Goal: Register for event/course

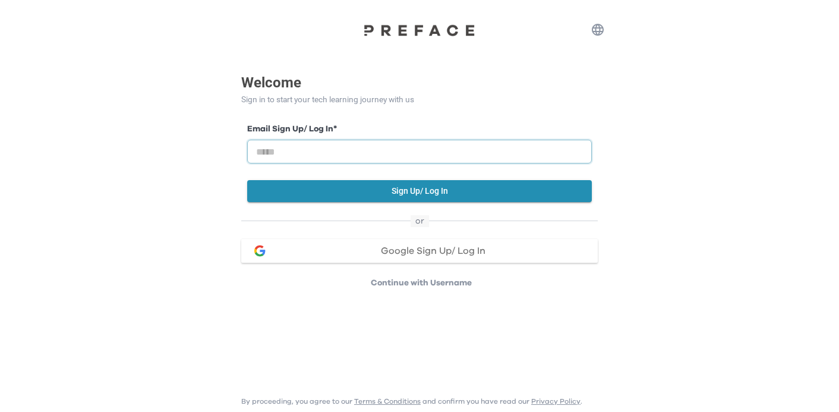
click at [366, 141] on input "email" at bounding box center [419, 152] width 344 height 24
type input "**********"
click at [390, 200] on button "Sign Up/ Log In" at bounding box center [419, 191] width 344 height 22
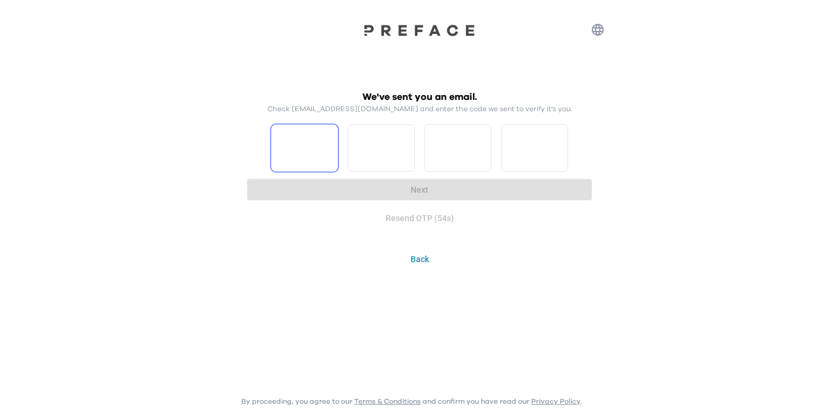
click at [302, 152] on input "Please enter OTP character 1" at bounding box center [304, 148] width 67 height 48
type input "*"
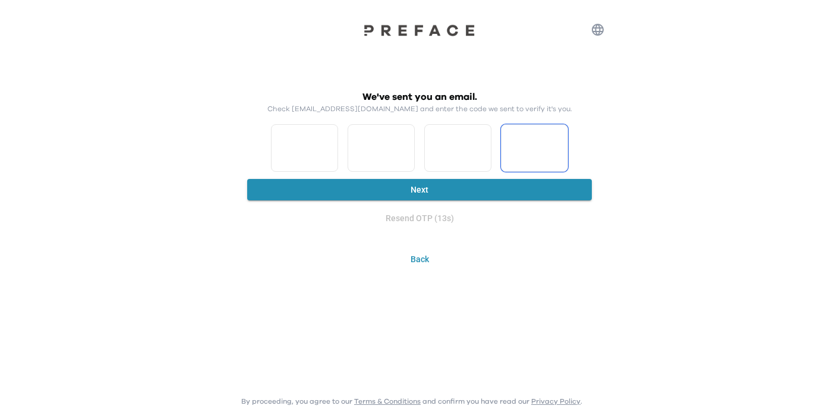
type input "*"
click at [319, 189] on button "Next" at bounding box center [419, 190] width 344 height 22
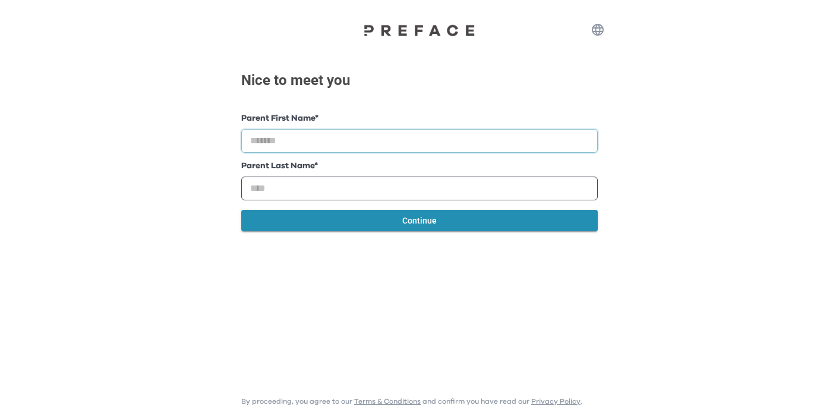
click at [326, 141] on input "text" at bounding box center [419, 141] width 356 height 24
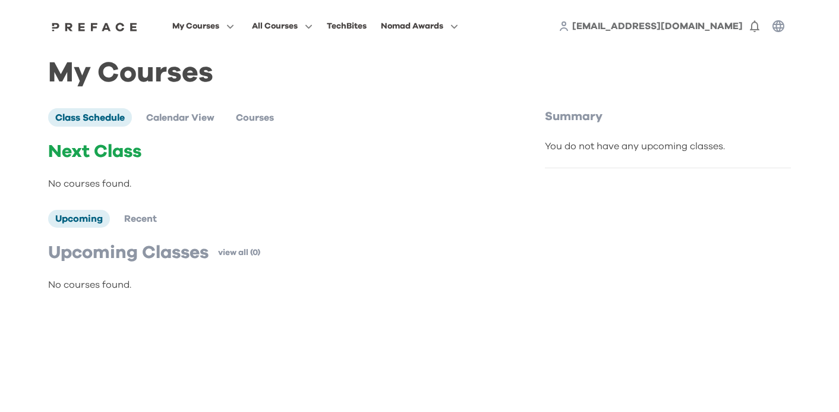
click at [787, 24] on button "button" at bounding box center [778, 26] width 24 height 24
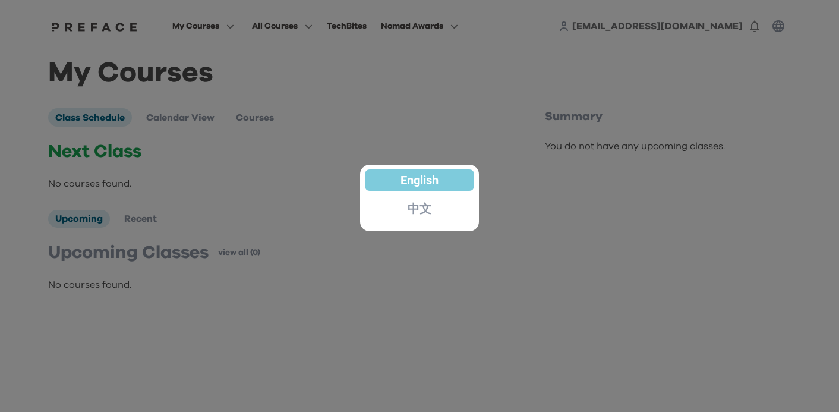
click at [746, 4] on div at bounding box center [419, 206] width 839 height 412
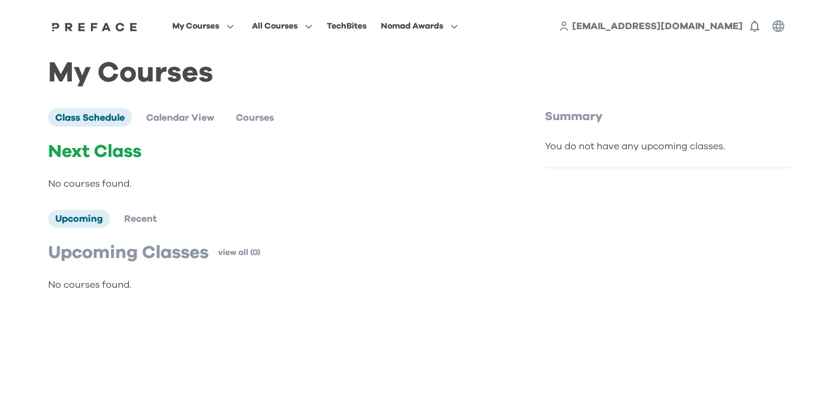
click at [741, 15] on div "maggiesteven2013@gmail.com 0" at bounding box center [674, 26] width 232 height 24
click at [741, 21] on link "maggiesteven2013@gmail.com" at bounding box center [657, 26] width 170 height 14
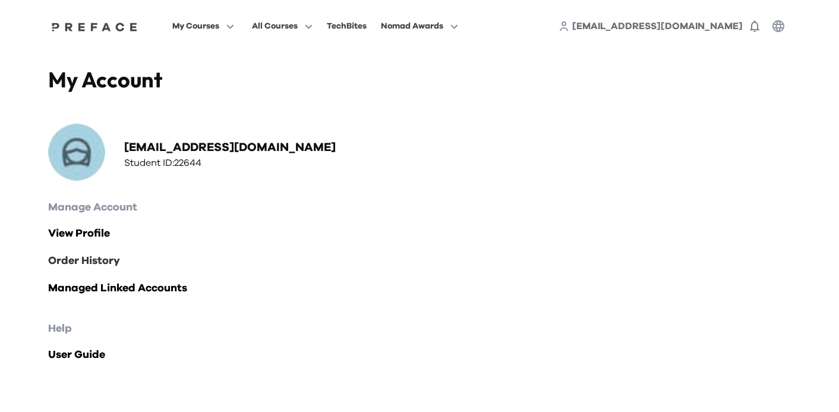
click at [102, 265] on link "Order History" at bounding box center [419, 260] width 742 height 17
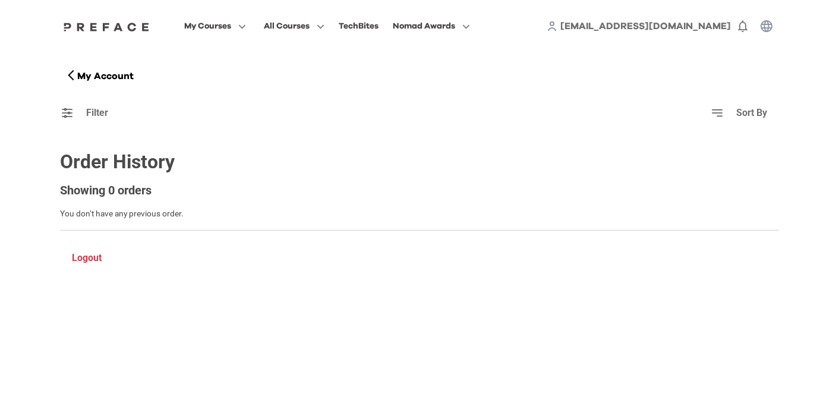
click at [557, 23] on icon at bounding box center [551, 26] width 11 height 11
click at [557, 26] on icon at bounding box center [551, 26] width 11 height 11
click at [557, 27] on icon at bounding box center [551, 26] width 11 height 11
click at [614, 27] on span "maggiesteven2013@gmail.com" at bounding box center [645, 26] width 170 height 10
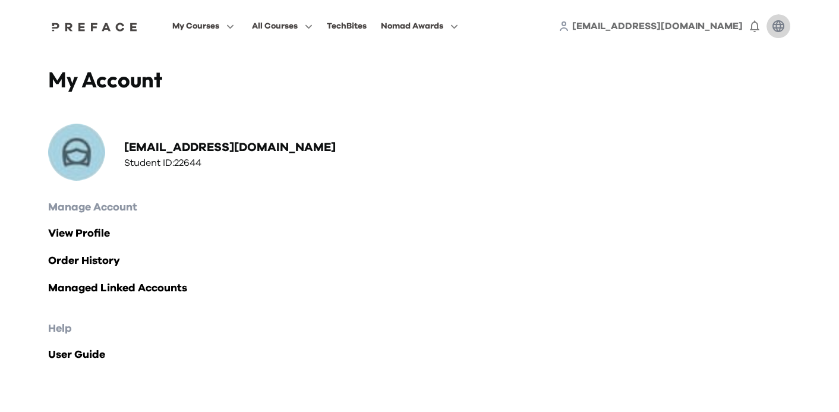
click at [779, 26] on icon "button" at bounding box center [778, 26] width 14 height 14
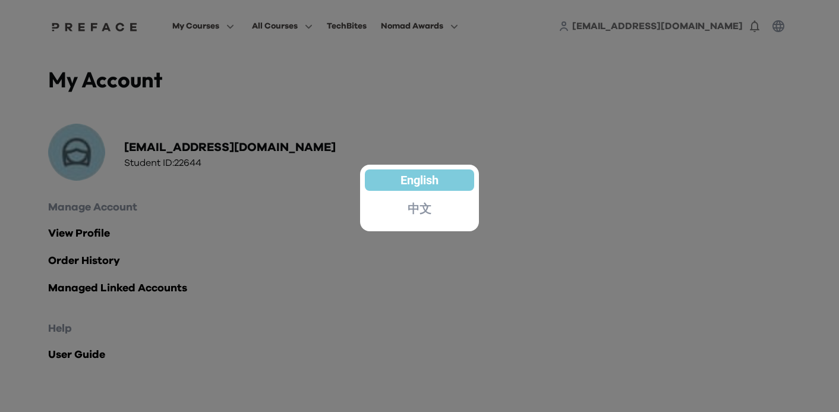
click at [779, 26] on div at bounding box center [419, 206] width 839 height 412
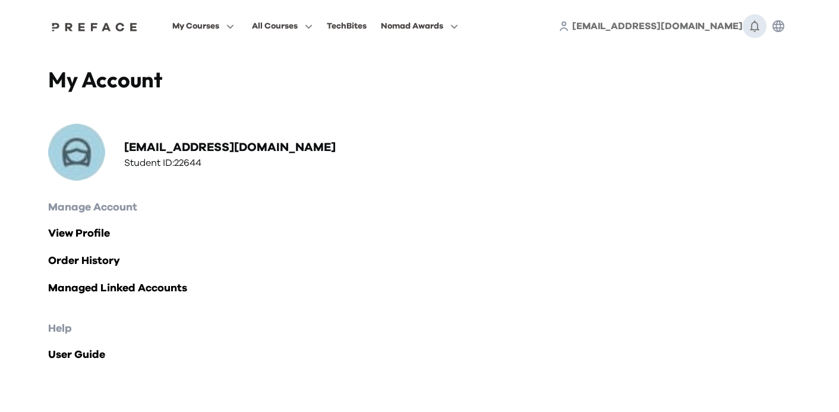
click at [751, 26] on icon "button" at bounding box center [754, 27] width 10 height 12
click at [751, 27] on icon "button" at bounding box center [754, 27] width 10 height 12
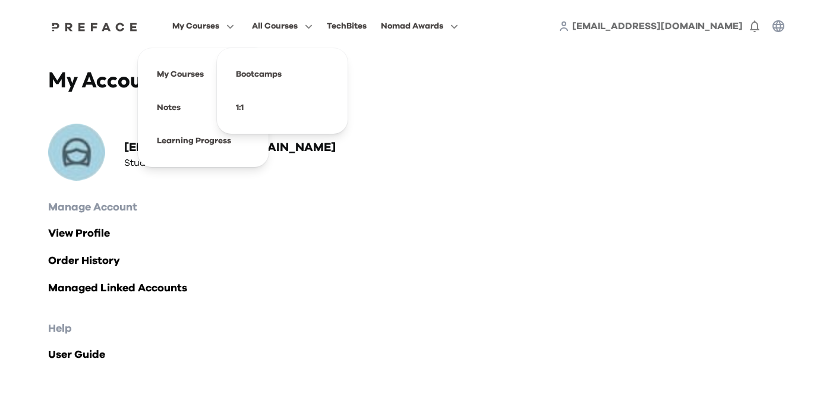
click at [219, 26] on span "My Courses" at bounding box center [195, 26] width 47 height 14
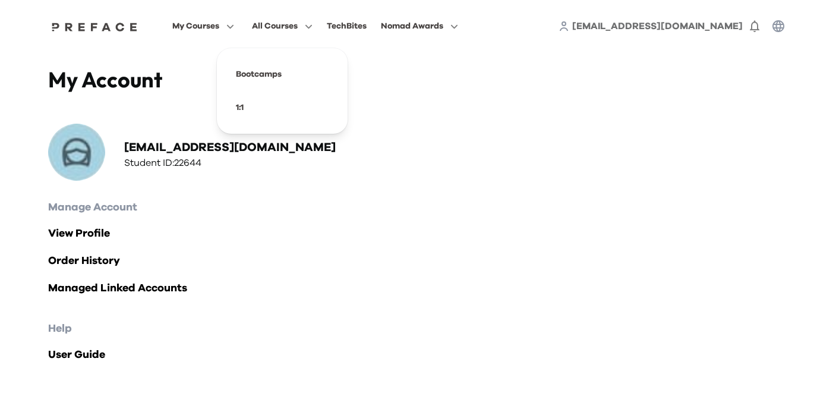
click at [298, 26] on span "All Courses" at bounding box center [275, 26] width 46 height 14
click at [366, 24] on div "TechBites" at bounding box center [347, 26] width 40 height 14
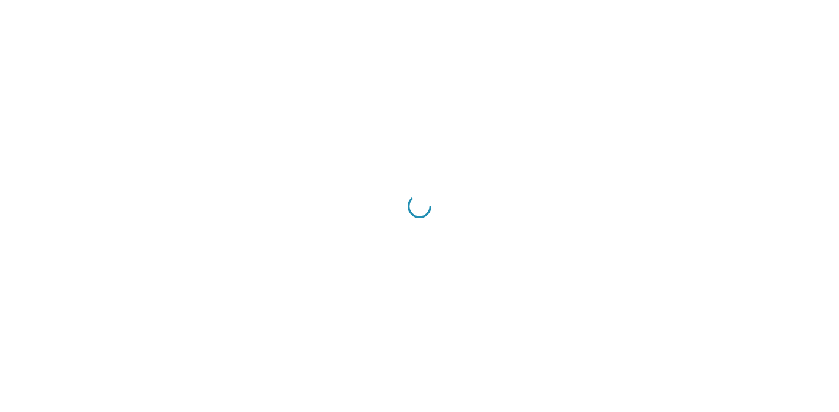
click at [482, 21] on div at bounding box center [419, 206] width 839 height 412
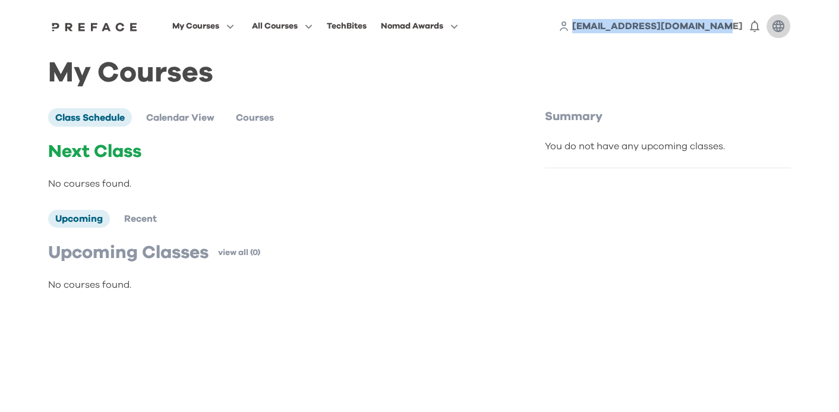
click at [782, 24] on icon "button" at bounding box center [778, 26] width 12 height 12
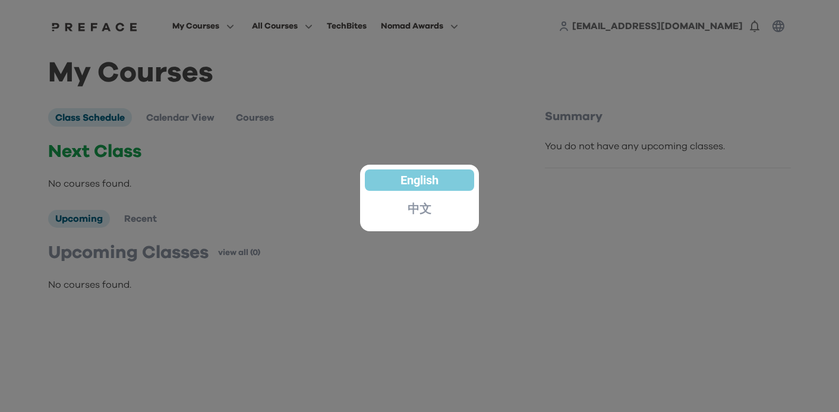
click at [782, 24] on div at bounding box center [419, 206] width 839 height 412
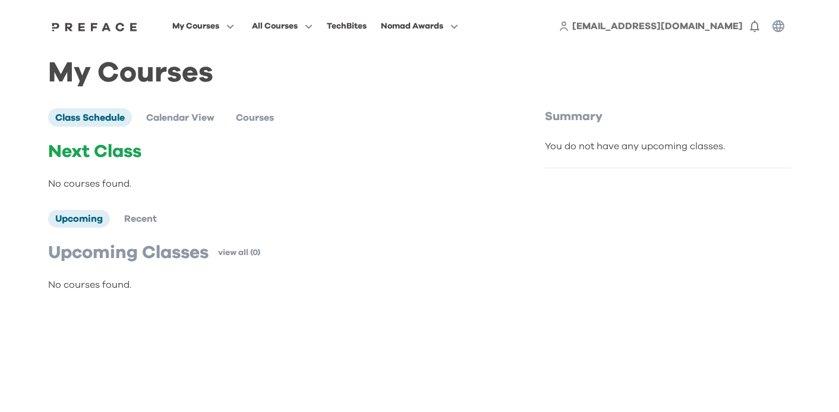
click at [674, 26] on span "maggiesteven2013@gmail.com" at bounding box center [657, 26] width 170 height 10
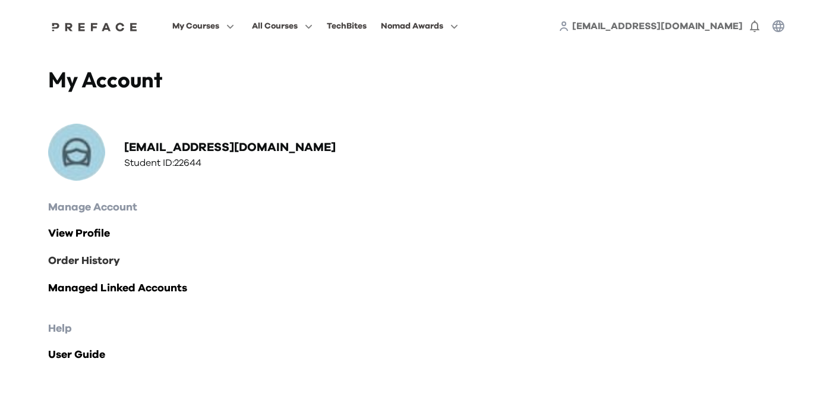
drag, startPoint x: 92, startPoint y: 236, endPoint x: 112, endPoint y: 265, distance: 35.4
click at [137, 303] on div "My Account maggiesteven2013@gmail.com Student ID: 22644 Manage Account View Pro…" at bounding box center [419, 226] width 760 height 349
click at [137, 284] on link "Managed Linked Accounts" at bounding box center [419, 288] width 742 height 17
click at [106, 241] on link "View Profile" at bounding box center [419, 233] width 742 height 17
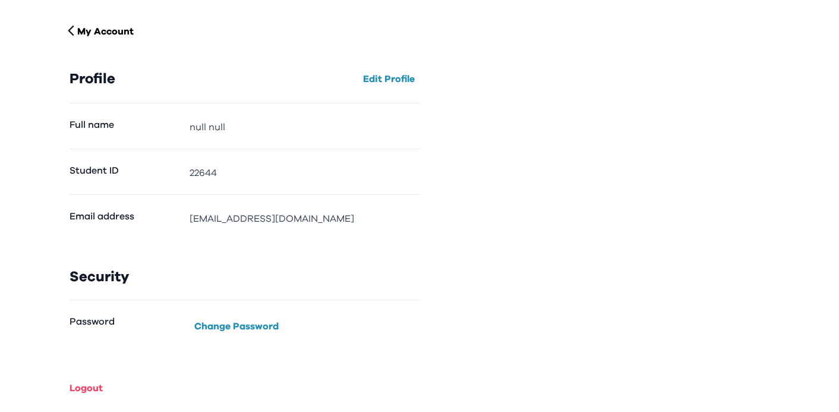
scroll to position [45, 0]
click at [71, 386] on button "Logout" at bounding box center [86, 387] width 43 height 19
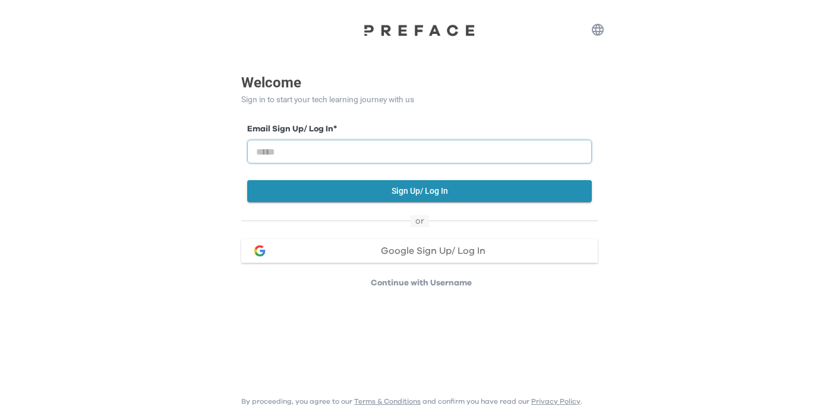
click at [434, 153] on input "email" at bounding box center [419, 152] width 344 height 24
type input "**********"
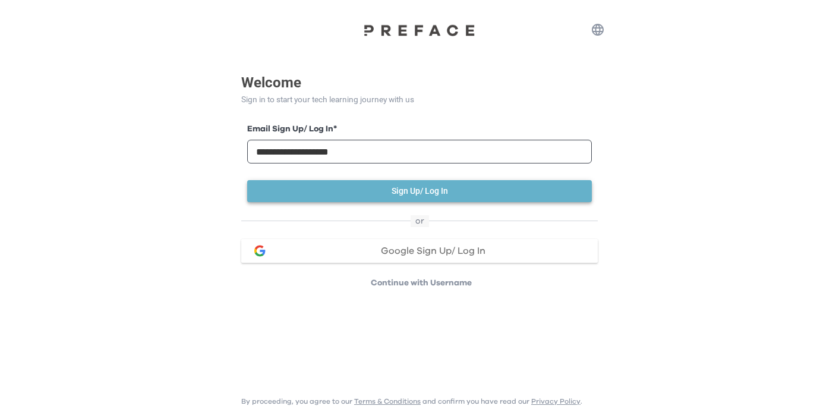
click at [435, 191] on button "Sign Up/ Log In" at bounding box center [419, 191] width 344 height 22
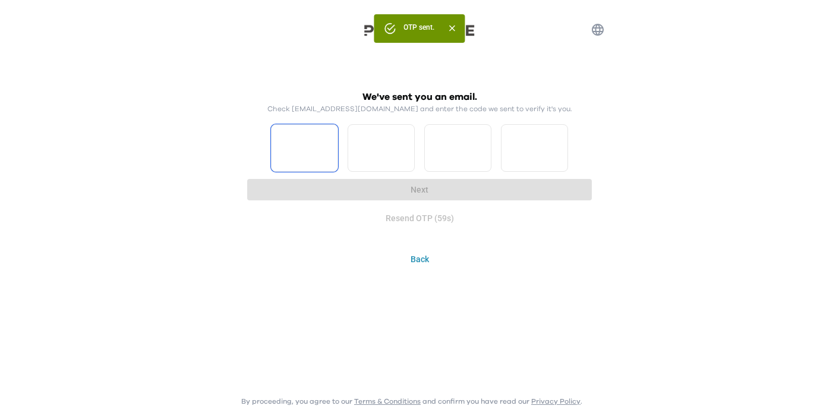
click at [314, 157] on input "Please enter OTP character 1" at bounding box center [304, 148] width 67 height 48
type input "*"
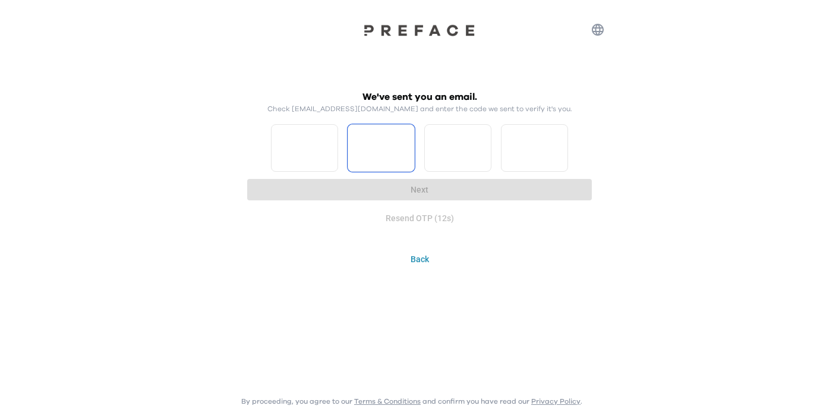
type input "*"
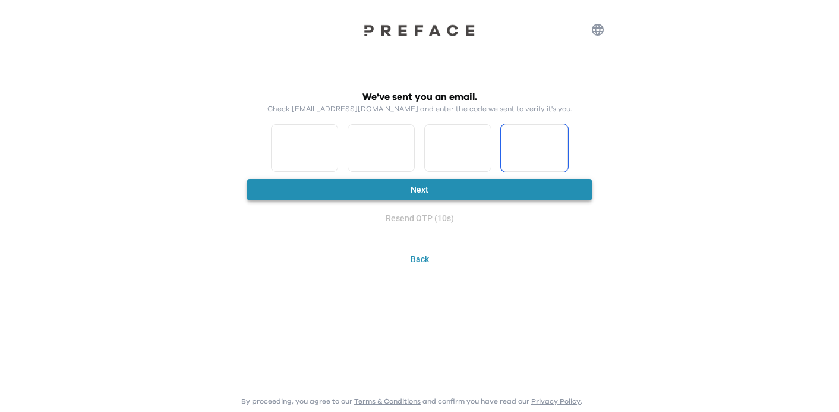
type input "*"
click at [506, 200] on div "We've sent you an email. Check huiminki@hotmail.com and enter the code we sent …" at bounding box center [419, 160] width 344 height 140
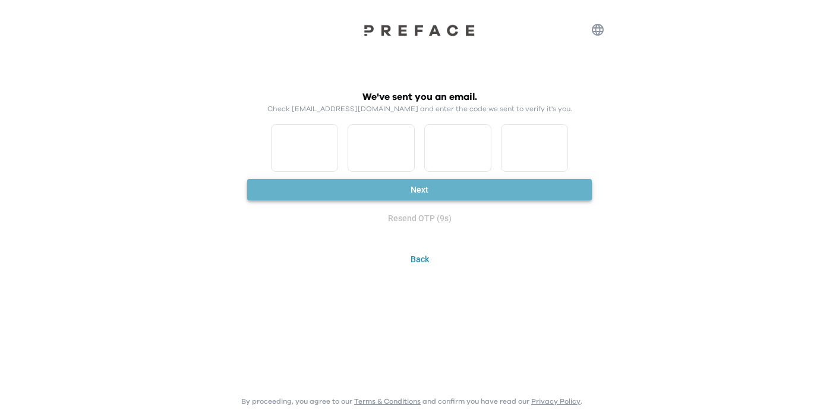
click at [506, 192] on button "Next" at bounding box center [419, 190] width 344 height 22
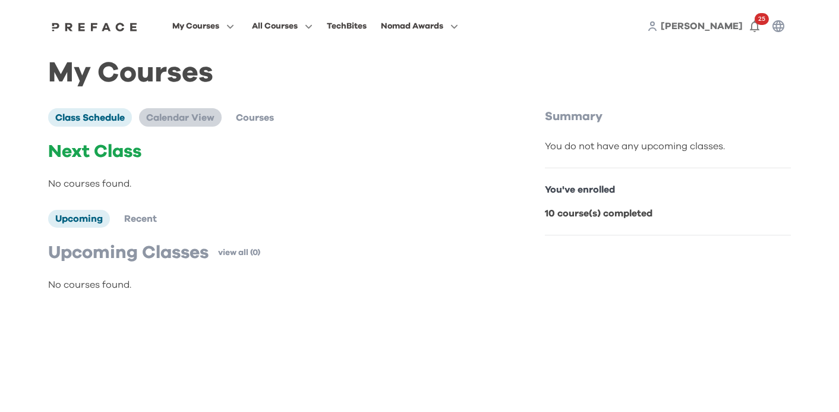
click at [187, 118] on span "Calendar View" at bounding box center [180, 118] width 68 height 10
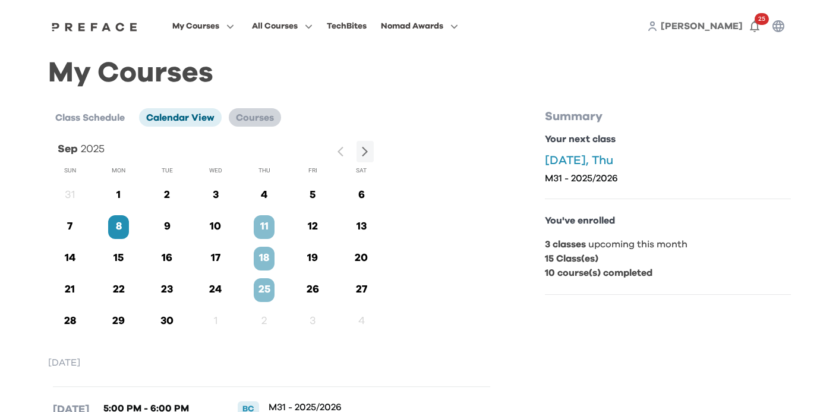
click at [248, 116] on span "Courses" at bounding box center [255, 118] width 38 height 10
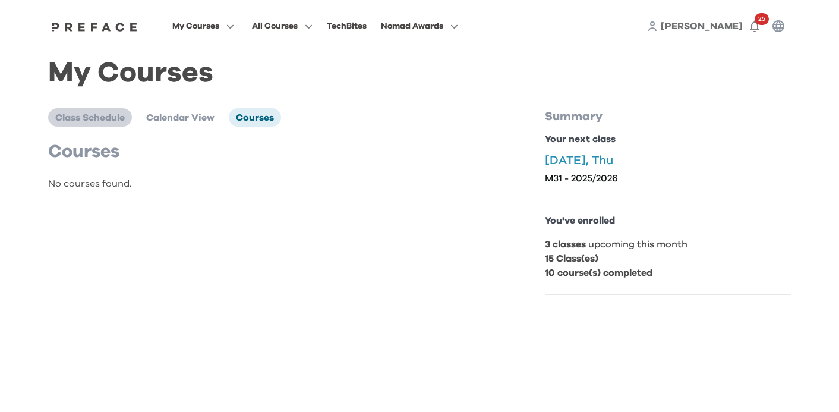
click at [102, 110] on li "Class Schedule" at bounding box center [90, 117] width 84 height 18
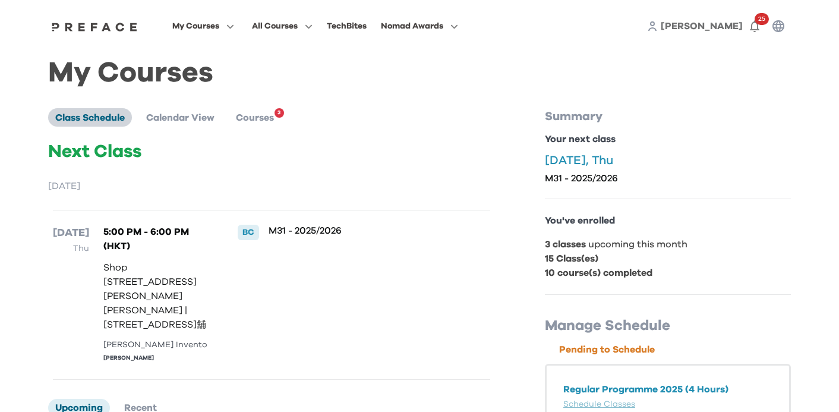
click at [112, 117] on span "Class Schedule" at bounding box center [89, 118] width 69 height 10
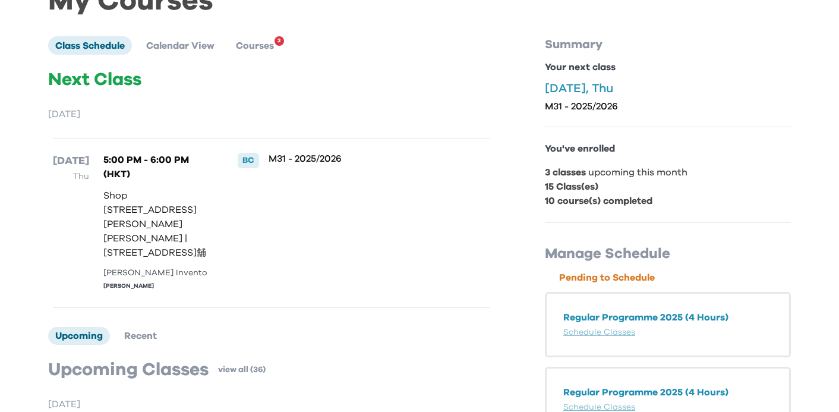
scroll to position [71, 0]
click at [563, 199] on b "10 course(s) completed" at bounding box center [598, 202] width 107 height 10
click at [557, 189] on b "15 Class(es)" at bounding box center [571, 187] width 53 height 10
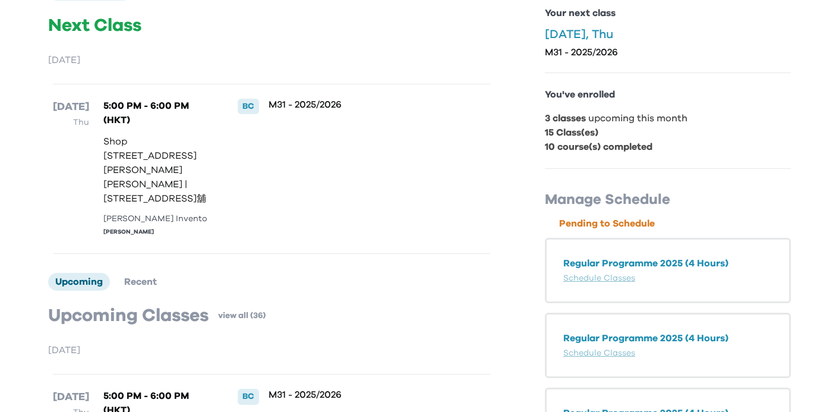
scroll to position [138, 0]
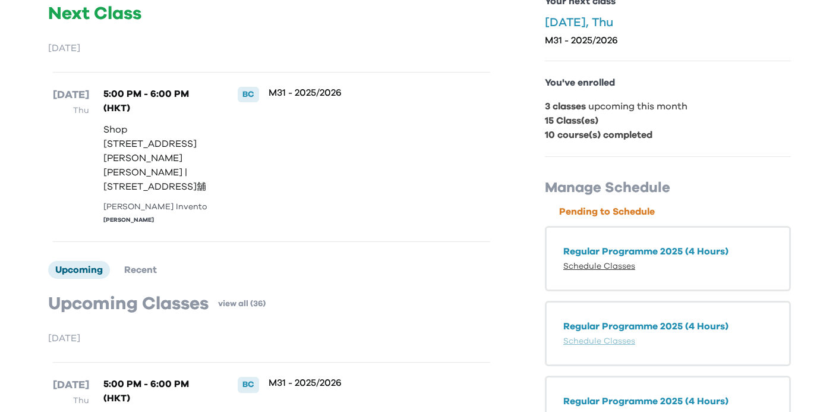
click at [634, 265] on link "Schedule Classes" at bounding box center [599, 266] width 72 height 8
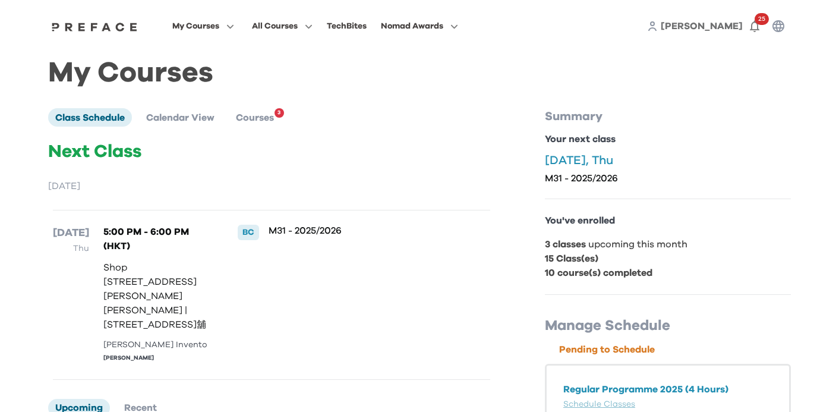
scroll to position [0, 0]
click at [277, 118] on li "Courses 3" at bounding box center [255, 117] width 52 height 18
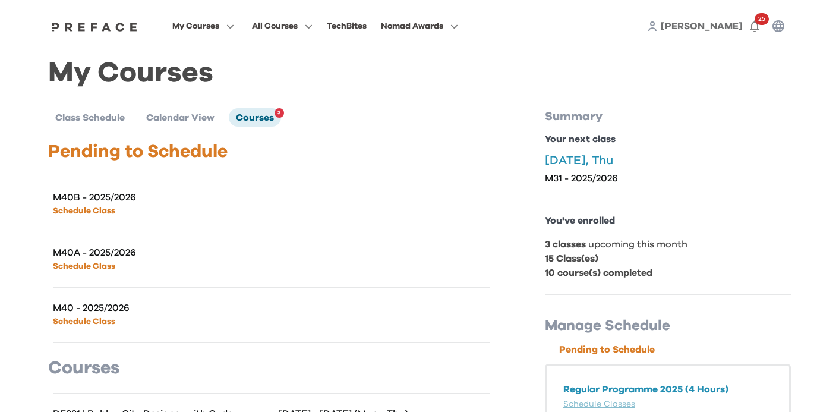
click at [107, 207] on link "Schedule Class" at bounding box center [84, 211] width 62 height 8
click at [755, 26] on icon "button" at bounding box center [754, 26] width 14 height 14
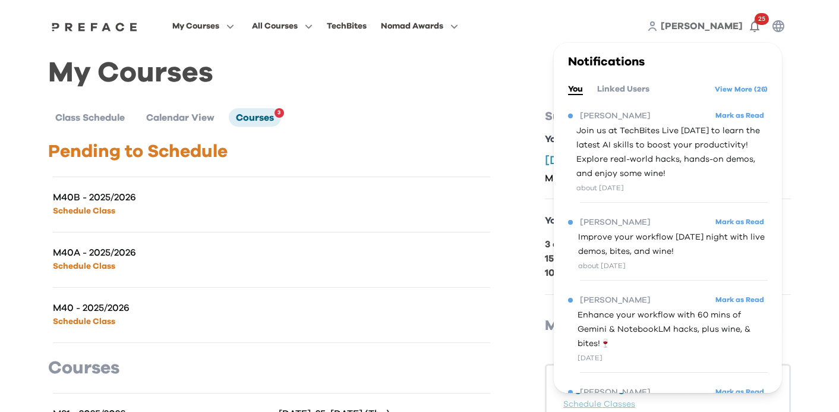
click at [407, 124] on div "Class Schedule Calendar View Courses 3" at bounding box center [271, 117] width 447 height 18
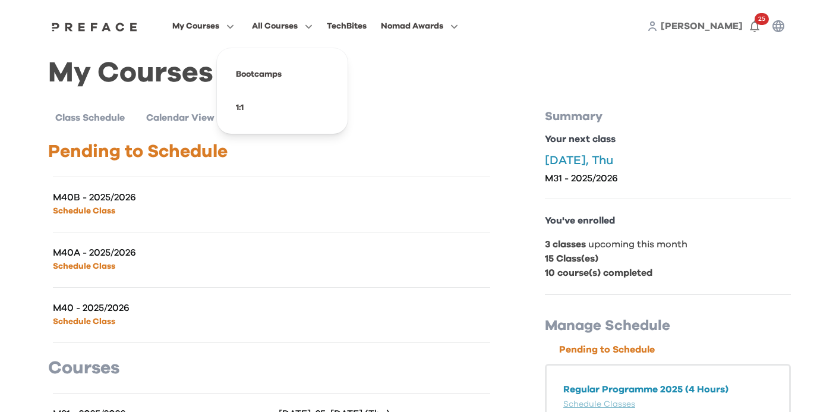
click at [298, 29] on span "All Courses" at bounding box center [275, 26] width 46 height 14
click at [273, 14] on div "My Courses All Courses TechBites Nomad Awards Maggie 25" at bounding box center [419, 26] width 760 height 52
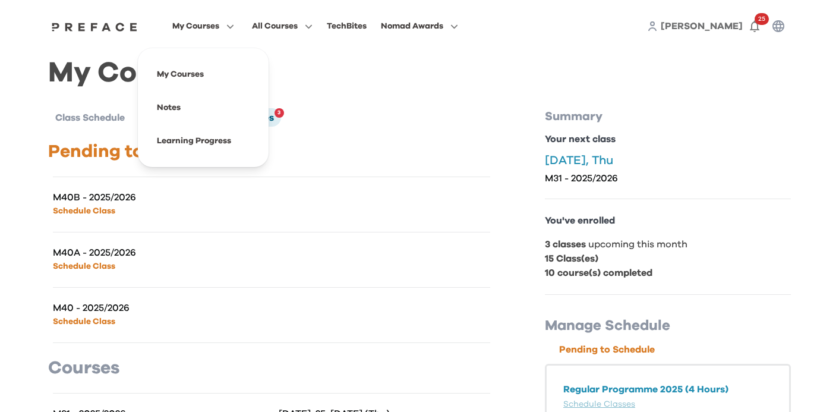
click at [238, 24] on button "My Courses" at bounding box center [203, 25] width 69 height 15
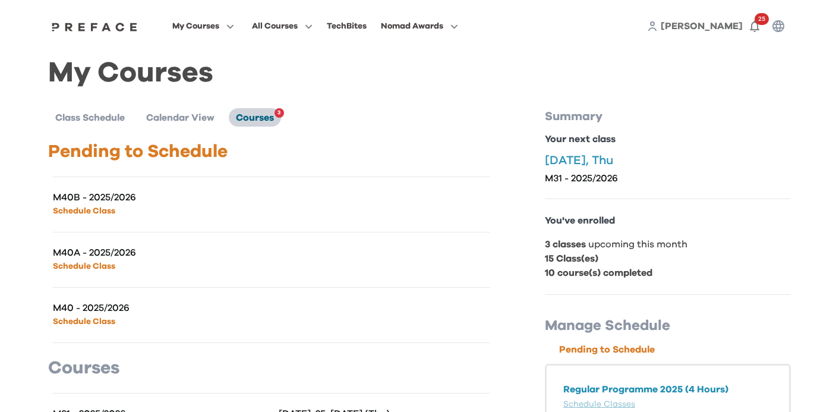
click at [250, 119] on span "Courses" at bounding box center [255, 118] width 38 height 10
click at [731, 31] on link "[PERSON_NAME]" at bounding box center [701, 26] width 82 height 14
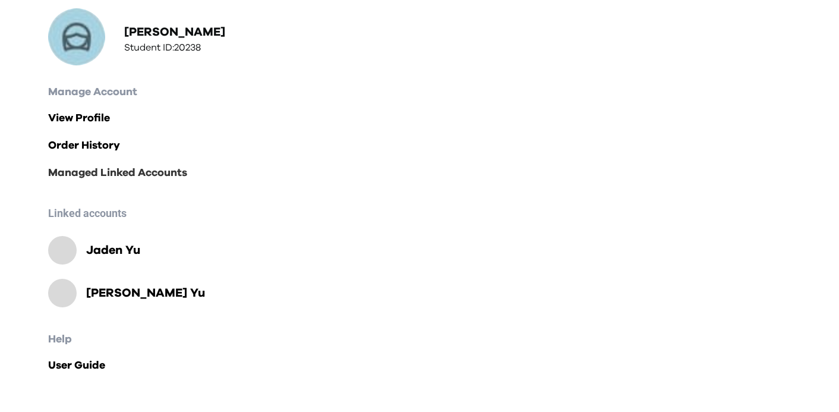
scroll to position [115, 0]
click at [81, 251] on link "Jaden Yu" at bounding box center [109, 250] width 64 height 17
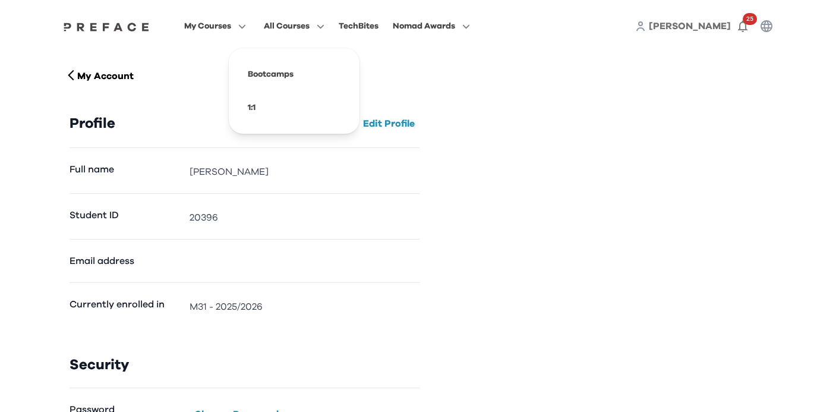
click at [309, 23] on span "All Courses" at bounding box center [287, 26] width 46 height 14
click at [148, 29] on img at bounding box center [106, 27] width 91 height 10
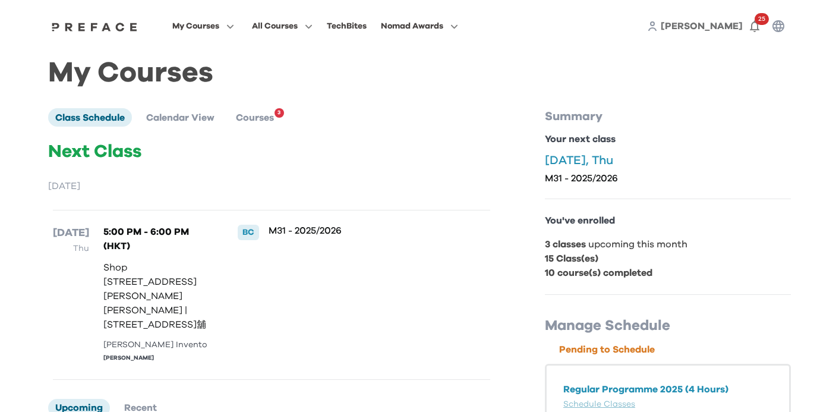
click at [155, 308] on p "Shop [STREET_ADDRESS][PERSON_NAME][PERSON_NAME] | [STREET_ADDRESS]舖" at bounding box center [157, 295] width 109 height 71
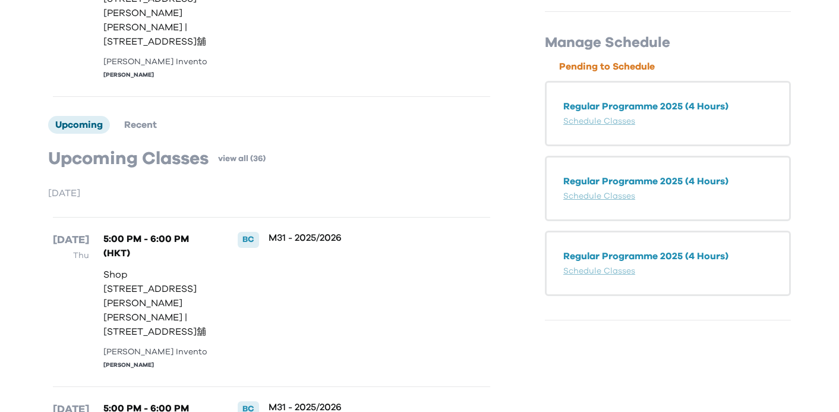
scroll to position [299, 0]
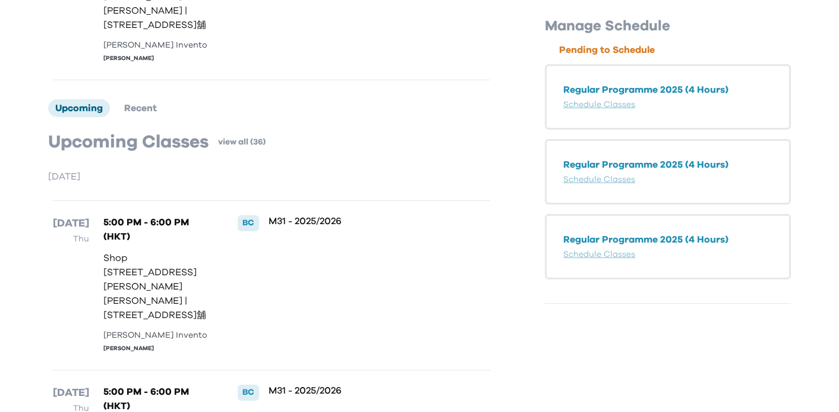
click at [119, 340] on div "[PERSON_NAME] Invento" at bounding box center [157, 335] width 109 height 12
click at [127, 325] on div "5:00 PM - 6:00 PM (HKT) Shop 112, 1/F, Ocean Popwalk, 28 Tong Chun Street, Tseu…" at bounding box center [157, 285] width 109 height 140
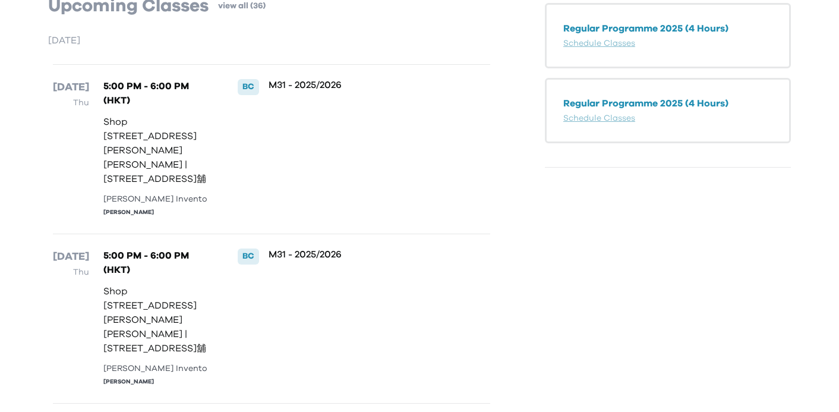
scroll to position [435, 0]
click at [127, 324] on p "Shop [STREET_ADDRESS][PERSON_NAME][PERSON_NAME] | [STREET_ADDRESS]舖" at bounding box center [157, 319] width 109 height 71
drag, startPoint x: 128, startPoint y: 338, endPoint x: 128, endPoint y: 301, distance: 36.8
click at [128, 338] on p "Shop [STREET_ADDRESS][PERSON_NAME][PERSON_NAME] | [STREET_ADDRESS]舖" at bounding box center [157, 319] width 109 height 71
click at [128, 284] on p "Shop [STREET_ADDRESS][PERSON_NAME][PERSON_NAME] | [STREET_ADDRESS]舖" at bounding box center [157, 319] width 109 height 71
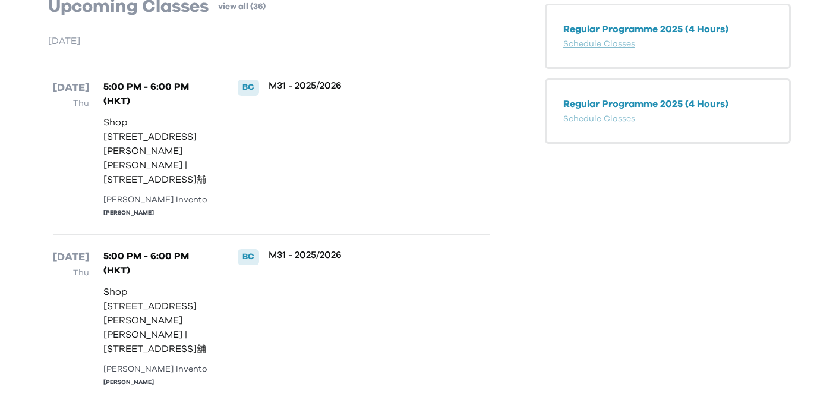
click at [119, 269] on p "5:00 PM - 6:00 PM (HKT)" at bounding box center [157, 263] width 109 height 29
click at [252, 255] on div "BC" at bounding box center [248, 256] width 21 height 15
click at [281, 255] on p "M31 - 2025/2026" at bounding box center [359, 255] width 182 height 12
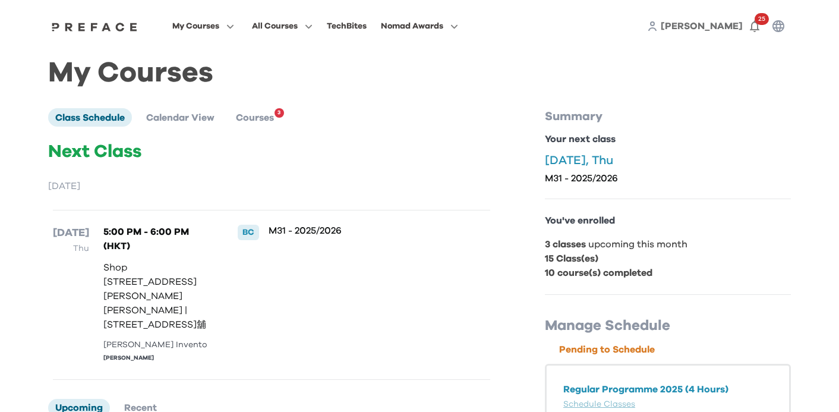
scroll to position [0, 0]
click at [653, 177] on p "M31 - 2025/2026" at bounding box center [668, 178] width 246 height 12
click at [569, 162] on p "[DATE], Thu" at bounding box center [668, 160] width 246 height 14
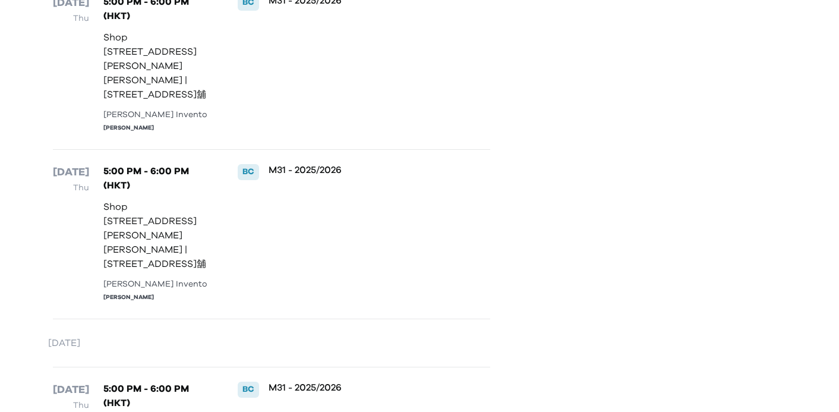
scroll to position [696, 0]
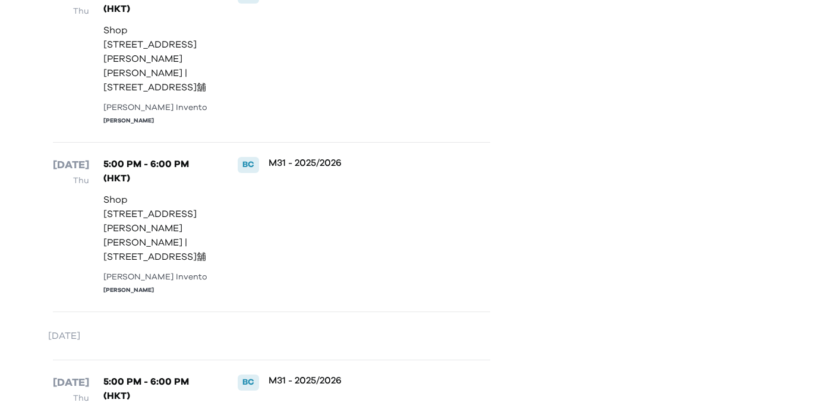
click at [133, 286] on div "[PERSON_NAME]" at bounding box center [157, 290] width 109 height 9
click at [123, 287] on div "[PERSON_NAME]" at bounding box center [157, 290] width 109 height 9
click at [122, 282] on div "[PERSON_NAME] Invento" at bounding box center [157, 277] width 109 height 12
click at [80, 176] on p "Thu" at bounding box center [71, 180] width 36 height 14
click at [80, 175] on p "Thu" at bounding box center [71, 180] width 36 height 14
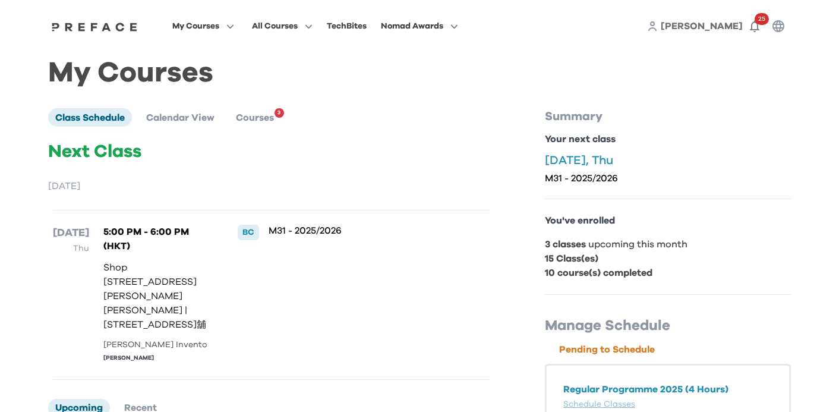
scroll to position [0, 0]
click at [134, 80] on h1 "My Courses" at bounding box center [419, 73] width 742 height 13
click at [165, 124] on li "Calendar View" at bounding box center [180, 117] width 83 height 18
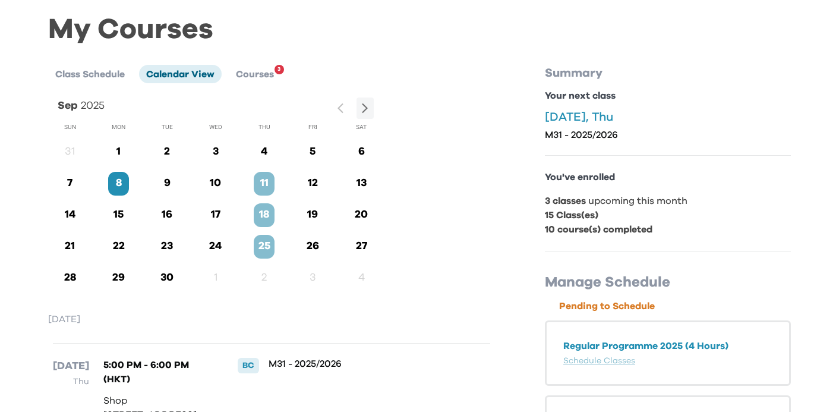
scroll to position [42, 0]
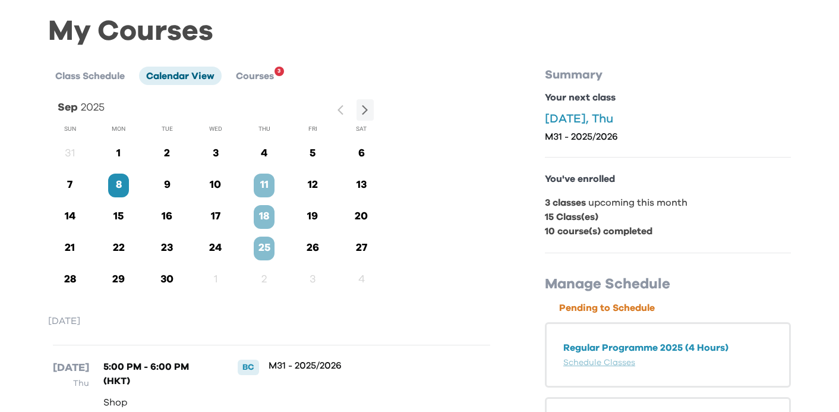
click at [115, 184] on p "8" at bounding box center [118, 185] width 21 height 16
click at [118, 184] on p "8" at bounding box center [118, 185] width 21 height 16
click at [274, 186] on p "11" at bounding box center [264, 185] width 21 height 16
click at [267, 186] on p "11" at bounding box center [264, 185] width 21 height 16
click at [370, 107] on icon "button" at bounding box center [365, 110] width 12 height 12
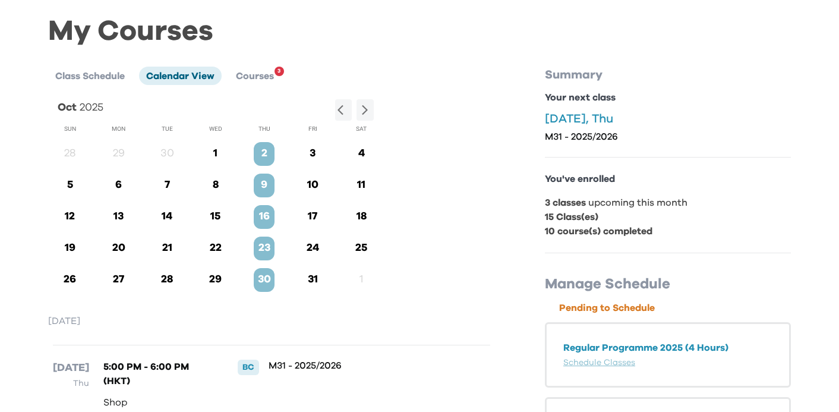
click at [259, 157] on p "2" at bounding box center [264, 153] width 21 height 16
click at [258, 157] on p "2" at bounding box center [264, 153] width 21 height 16
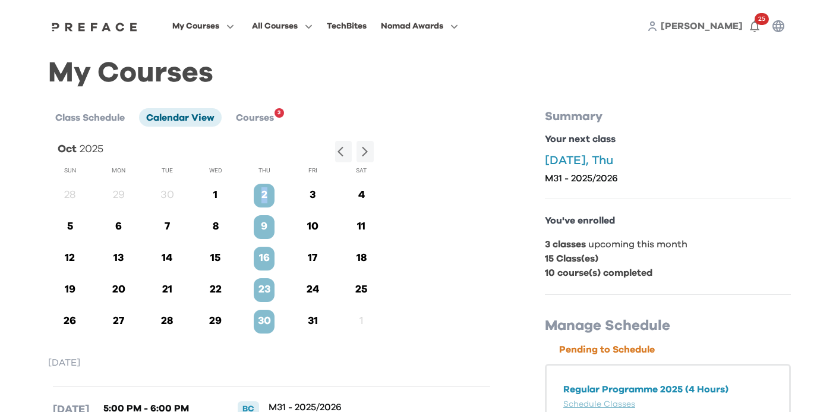
scroll to position [0, 0]
click at [577, 242] on b "3 classes" at bounding box center [565, 244] width 41 height 10
click at [577, 251] on p "3 classes upcoming this month" at bounding box center [668, 244] width 246 height 14
click at [243, 111] on li "Courses 3" at bounding box center [255, 117] width 52 height 18
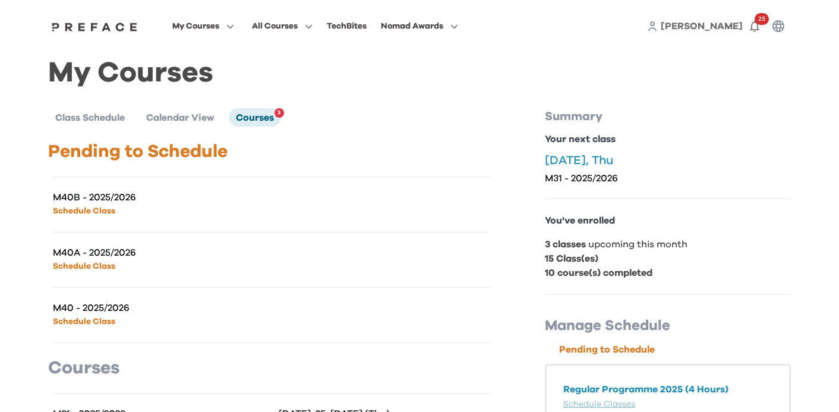
click at [94, 121] on span "Class Schedule" at bounding box center [89, 118] width 69 height 10
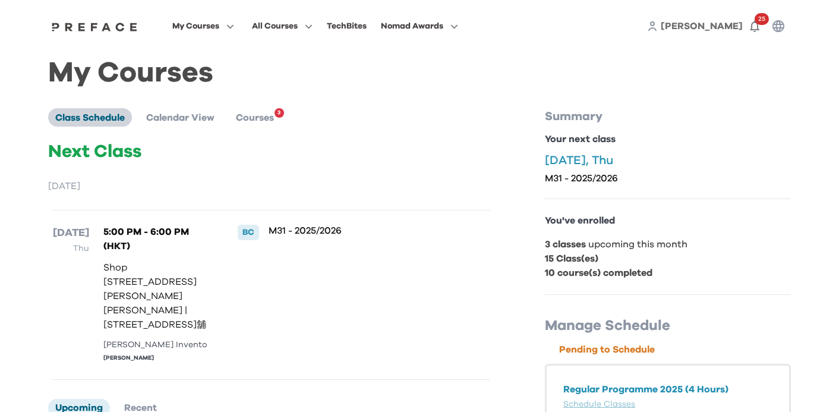
click at [95, 119] on span "Class Schedule" at bounding box center [89, 118] width 69 height 10
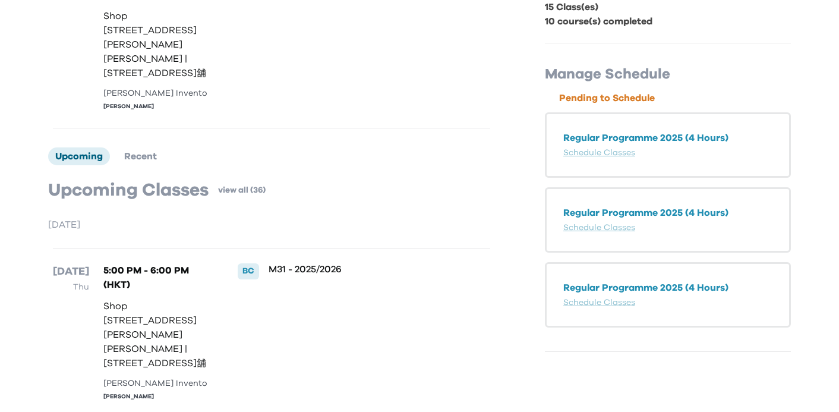
scroll to position [255, 0]
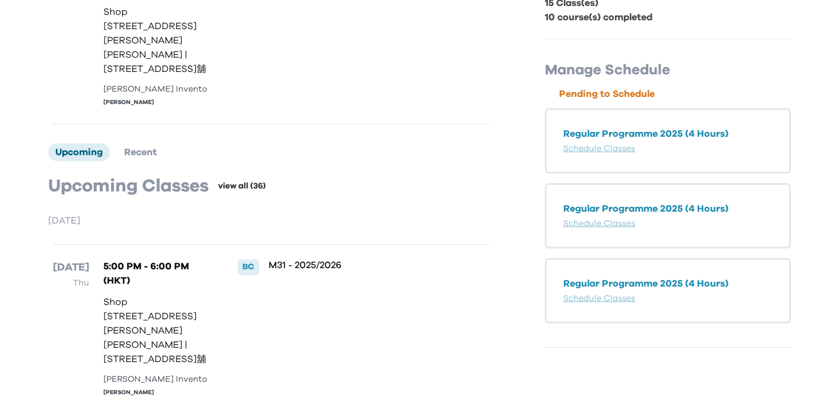
click at [240, 183] on link "view all (36)" at bounding box center [242, 186] width 48 height 12
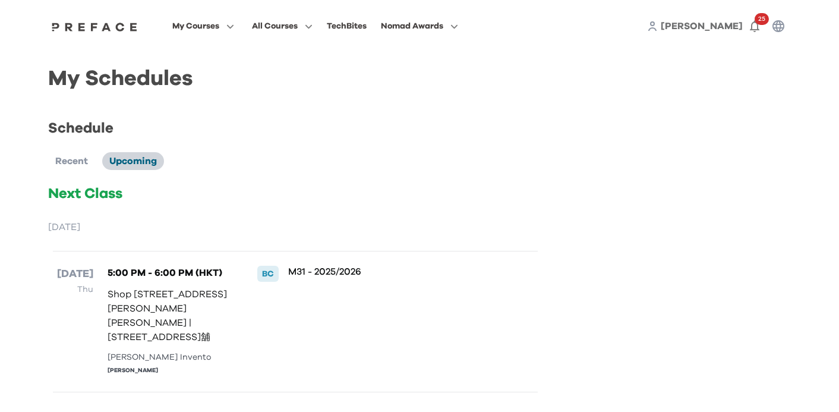
click at [141, 168] on li "Upcoming" at bounding box center [133, 161] width 62 height 18
click at [65, 164] on span "Recent" at bounding box center [71, 161] width 33 height 10
click at [102, 201] on p "Next Class" at bounding box center [295, 193] width 494 height 19
click at [257, 15] on div "My Courses My Courses Notes Learning Progress All Courses TechBites Nomad Award…" at bounding box center [419, 26] width 760 height 52
click at [219, 25] on span "My Courses" at bounding box center [195, 26] width 47 height 14
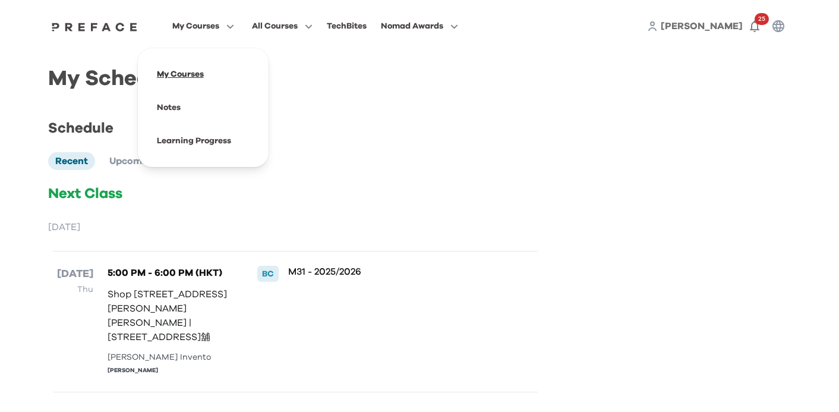
click at [253, 80] on span at bounding box center [203, 74] width 112 height 33
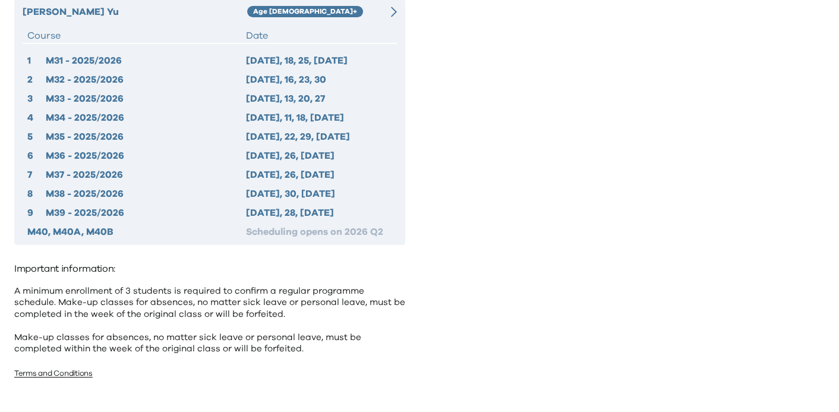
scroll to position [113, 0]
drag, startPoint x: 323, startPoint y: 354, endPoint x: 321, endPoint y: 348, distance: 6.4
click at [321, 348] on div "Important information: A minimum enrollment of 3 students is required to confir…" at bounding box center [209, 322] width 391 height 124
click at [321, 348] on p "A minimum enrollment of 3 students is required to confirm a regular programme s…" at bounding box center [209, 320] width 391 height 69
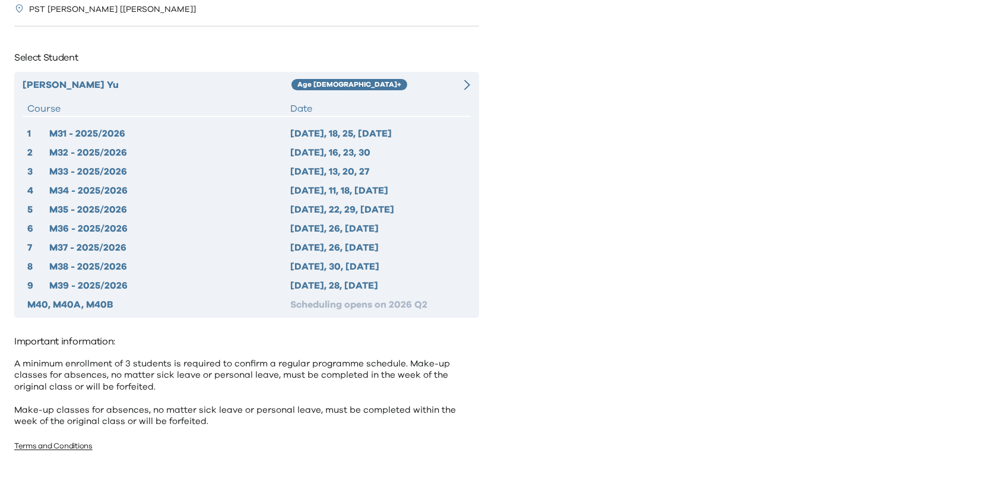
scroll to position [42, 0]
click at [58, 411] on div "Important information: A minimum enrollment of 3 students is required to confir…" at bounding box center [246, 393] width 465 height 124
click at [78, 411] on link "Terms and Conditions" at bounding box center [53, 446] width 78 height 8
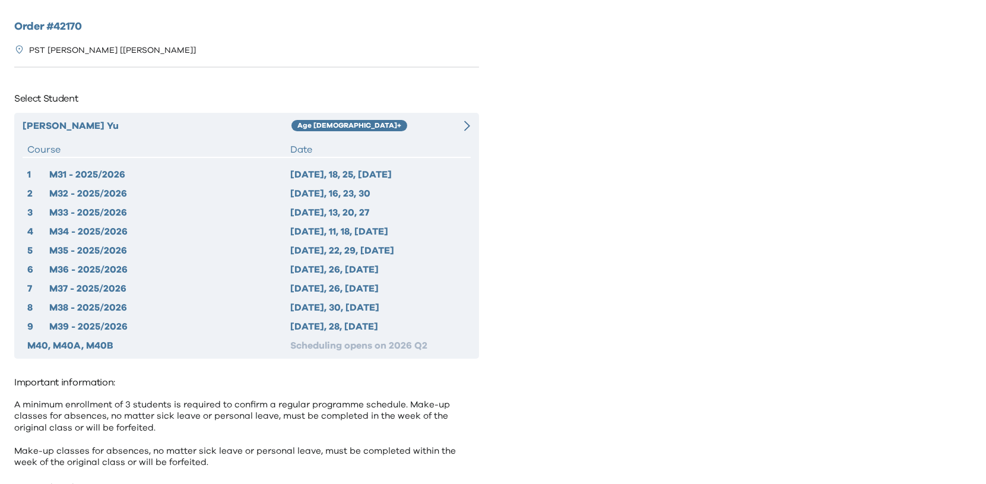
scroll to position [0, 0]
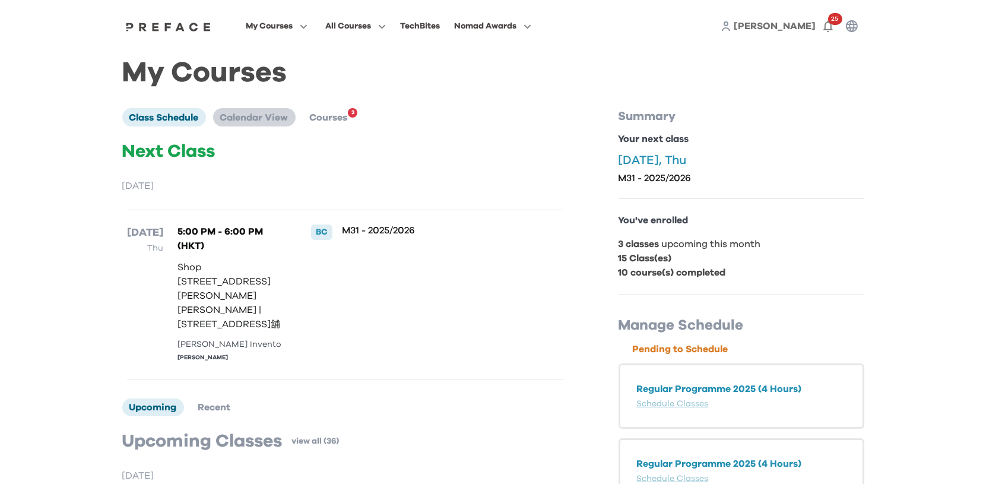
click at [258, 113] on li "Calendar View" at bounding box center [254, 117] width 83 height 18
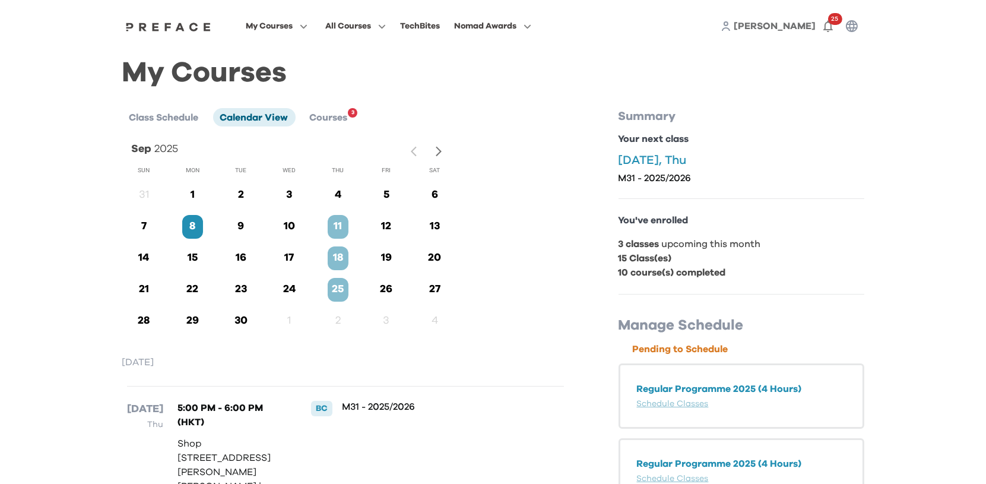
click at [436, 148] on icon "button" at bounding box center [439, 151] width 12 height 12
click at [433, 156] on icon "button" at bounding box center [439, 151] width 12 height 12
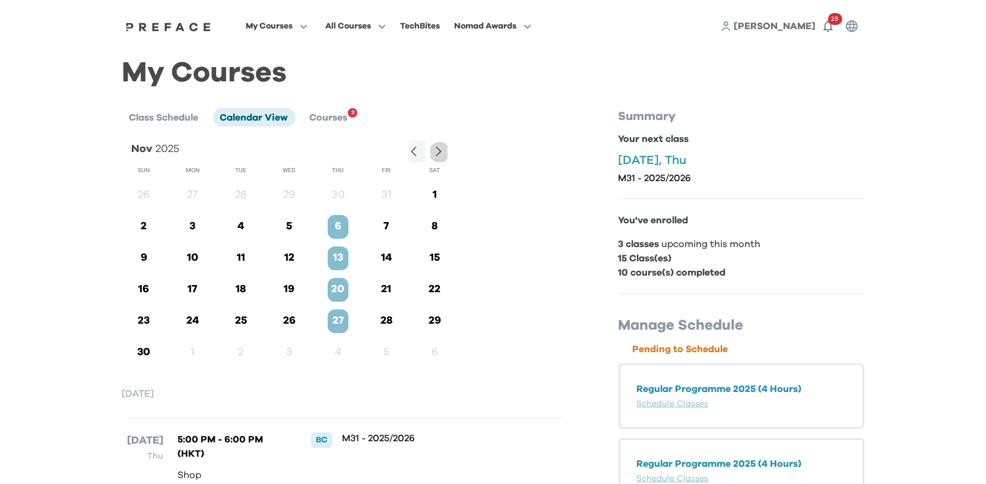
click at [433, 155] on icon "button" at bounding box center [439, 151] width 12 height 12
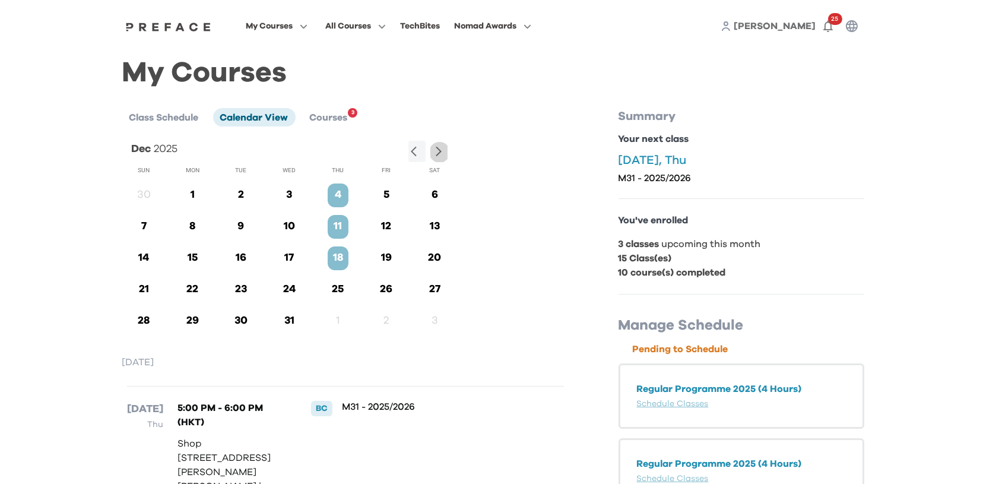
click at [439, 153] on icon "button" at bounding box center [439, 151] width 12 height 12
click at [446, 148] on button "button" at bounding box center [439, 152] width 17 height 22
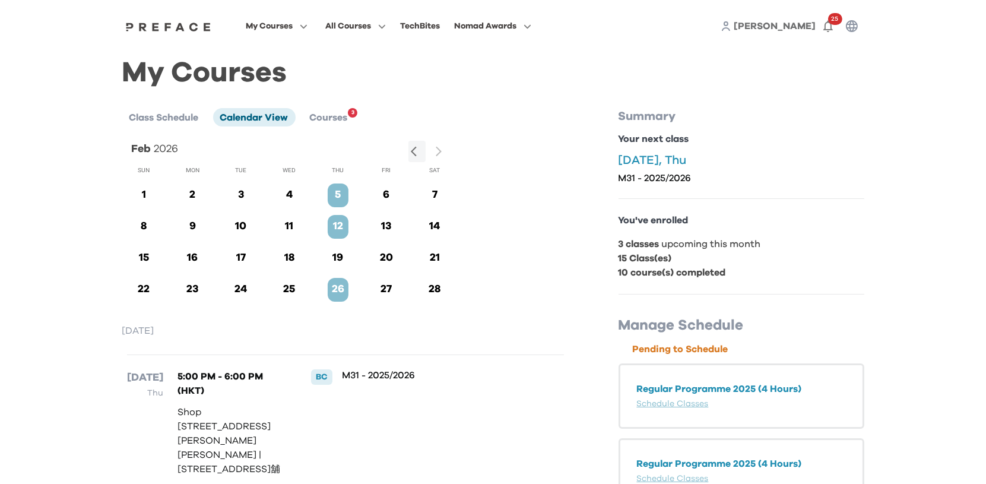
click at [438, 151] on div at bounding box center [428, 152] width 39 height 22
click at [441, 155] on div at bounding box center [428, 152] width 39 height 22
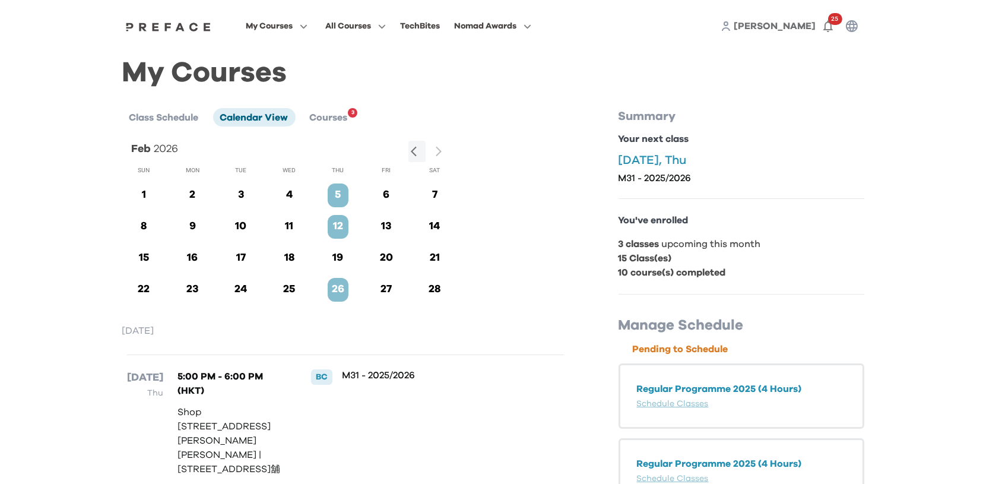
click at [436, 155] on div at bounding box center [428, 152] width 39 height 22
click at [350, 126] on li "Courses 3" at bounding box center [329, 117] width 52 height 18
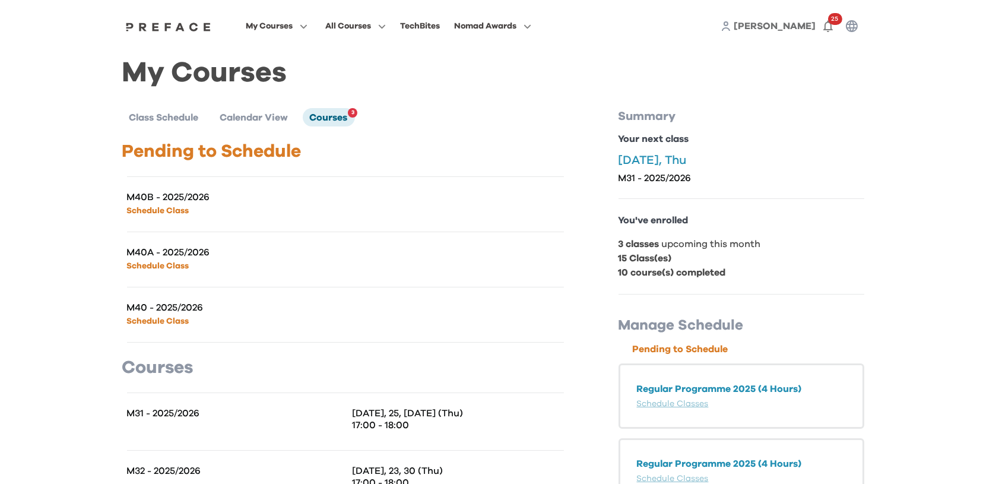
click at [345, 167] on div "Pending to Schedule M40B - 2025/2026 Schedule Class M40A - 2025/2026 Schedule C…" at bounding box center [345, 242] width 447 height 202
click at [345, 201] on p "M40B - 2025/2026" at bounding box center [236, 197] width 219 height 12
click at [345, 247] on p "M40A - 2025/2026" at bounding box center [236, 252] width 219 height 12
click at [665, 161] on p "[DATE], Thu" at bounding box center [742, 160] width 246 height 14
